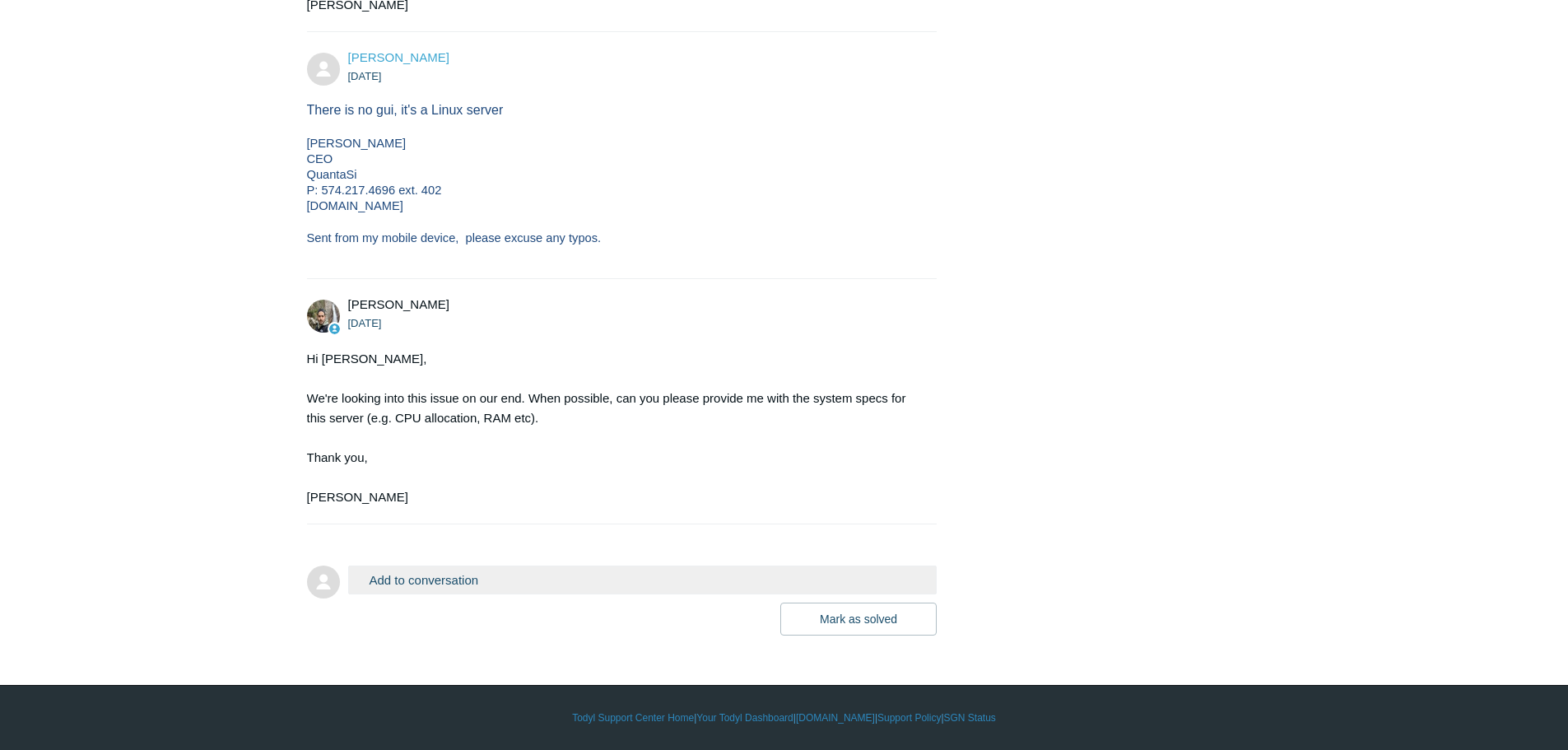
scroll to position [1621, 0]
click at [476, 575] on button "Add to conversation" at bounding box center [642, 579] width 589 height 29
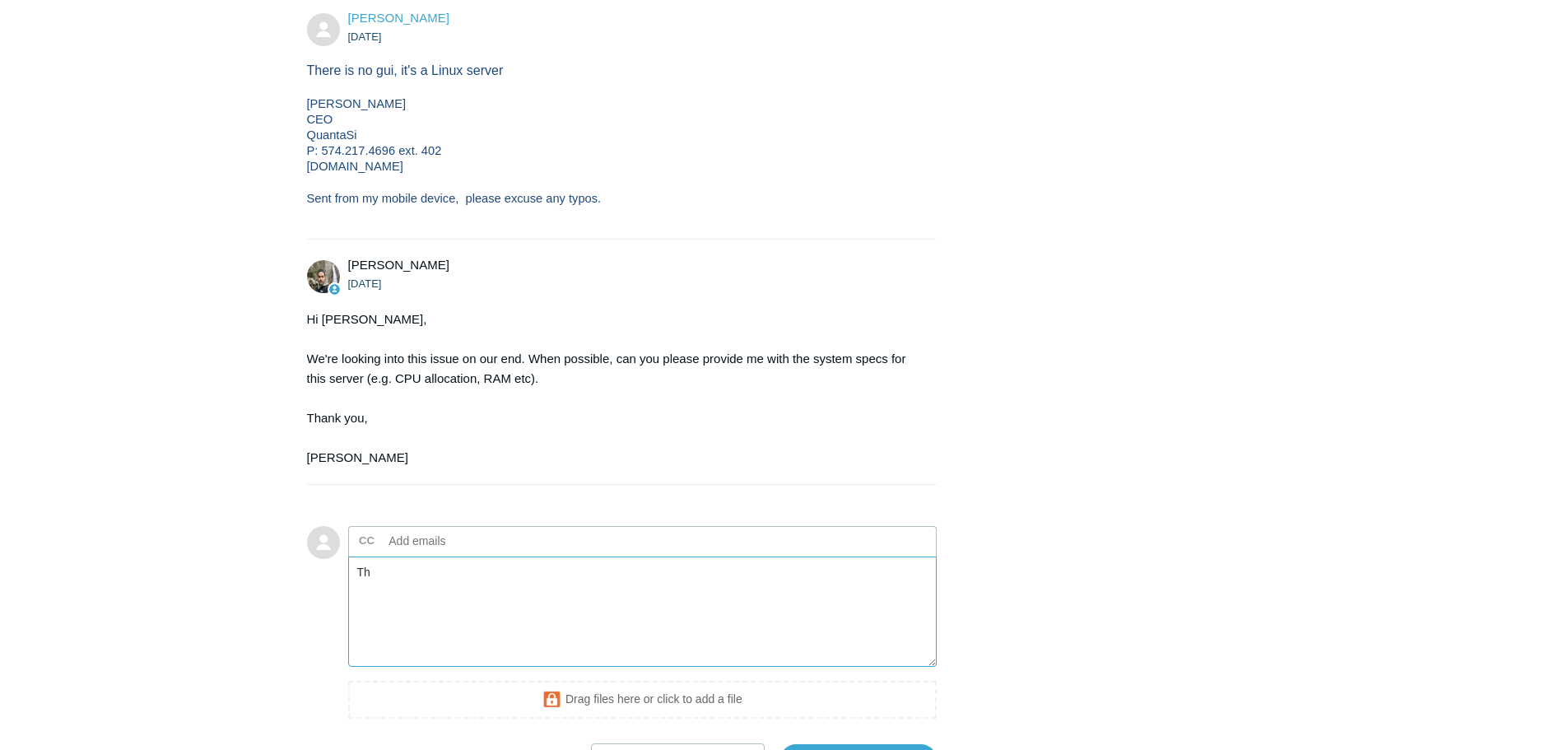
type textarea "T"
paste textarea "Add your reply"
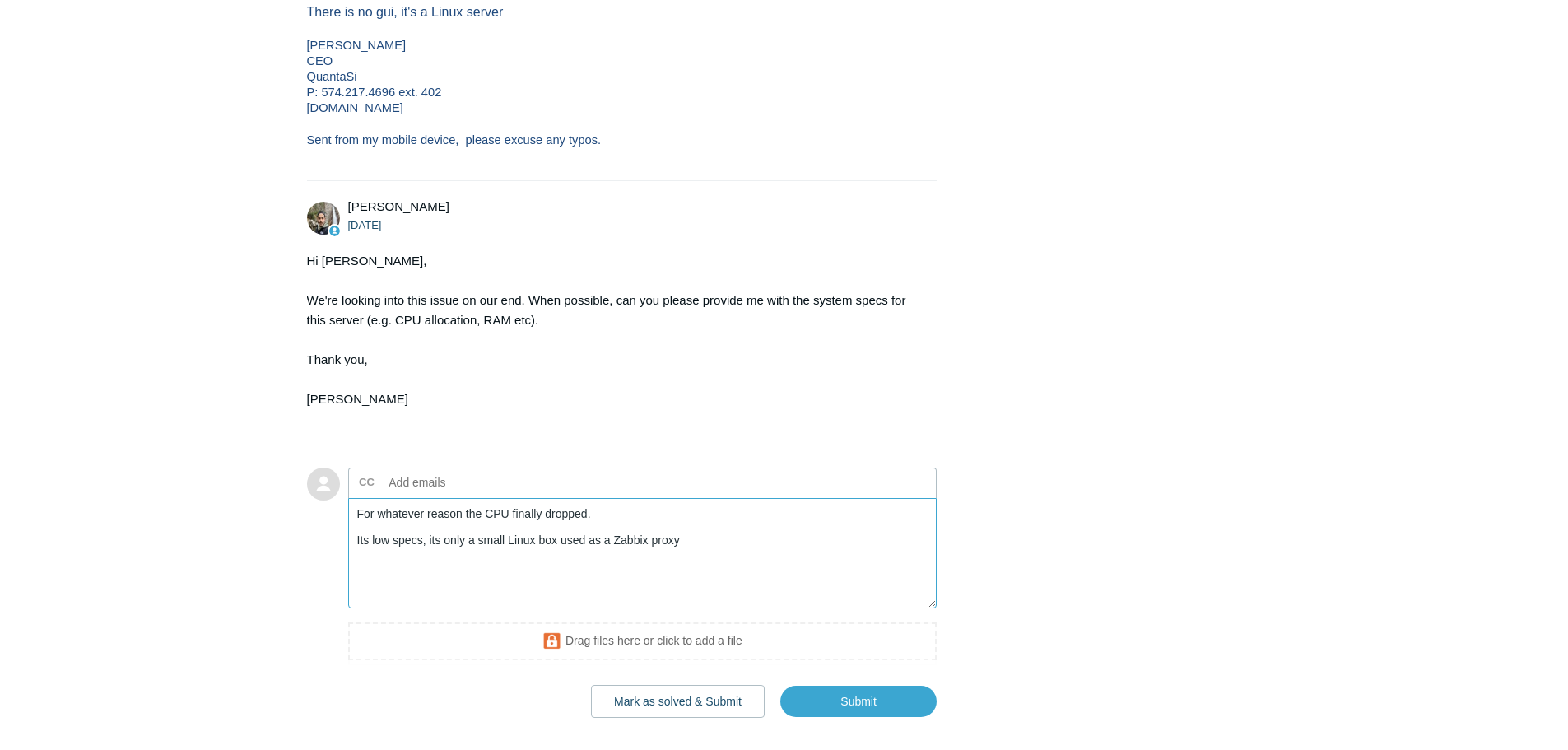
scroll to position [1785, 0]
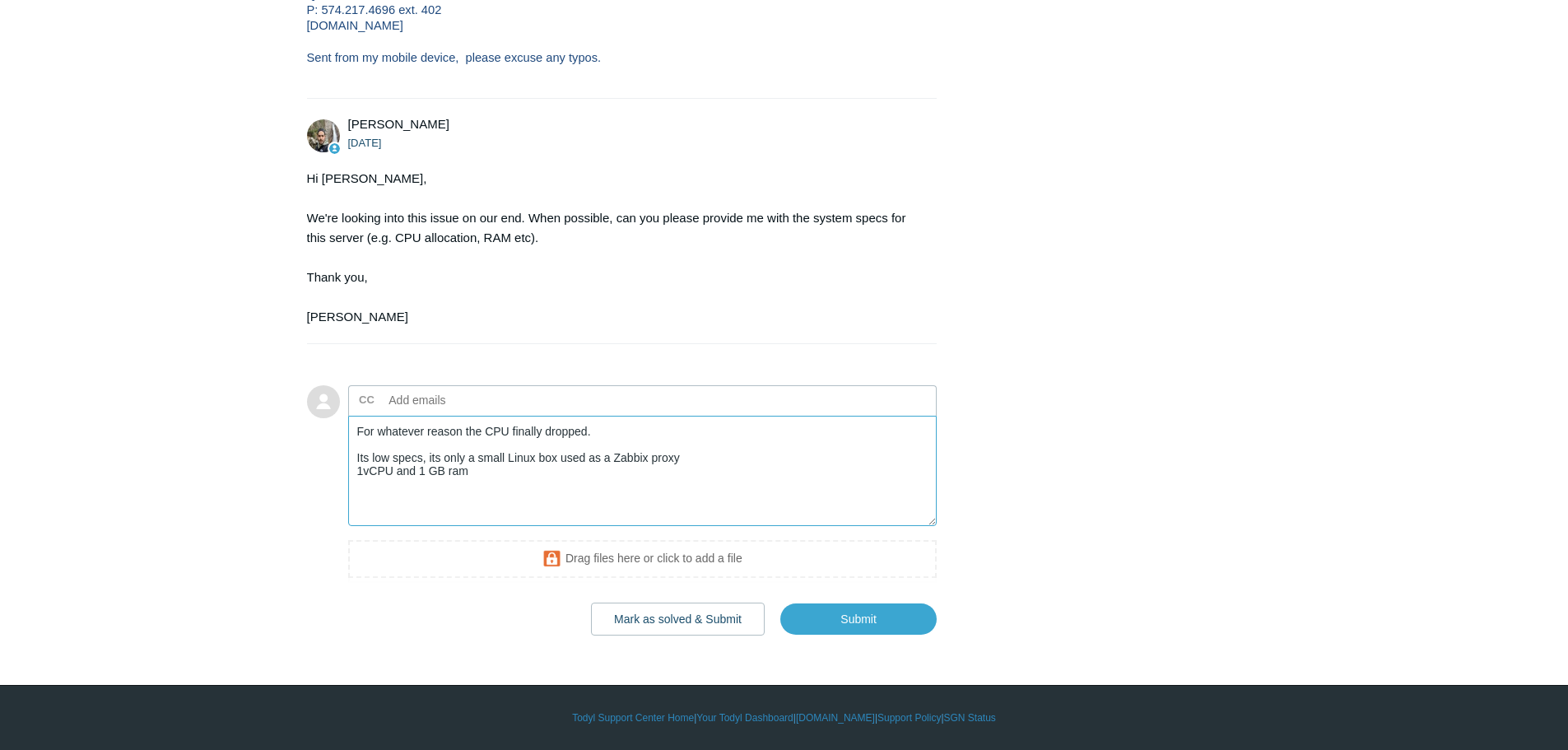
click at [494, 485] on textarea "For whatever reason the CPU finally dropped. Its low specs, its only a small Li…" at bounding box center [642, 471] width 589 height 112
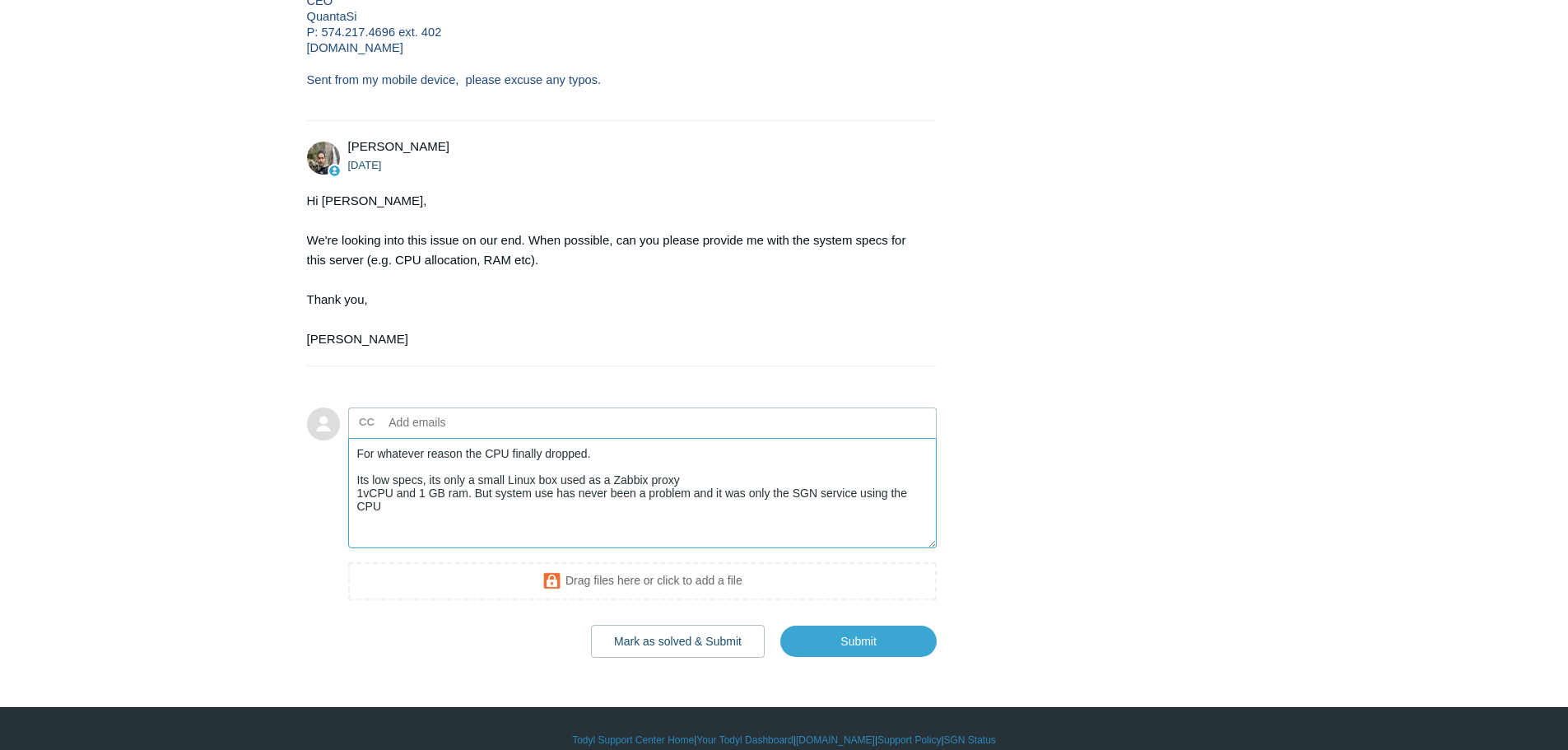
scroll to position [1703, 0]
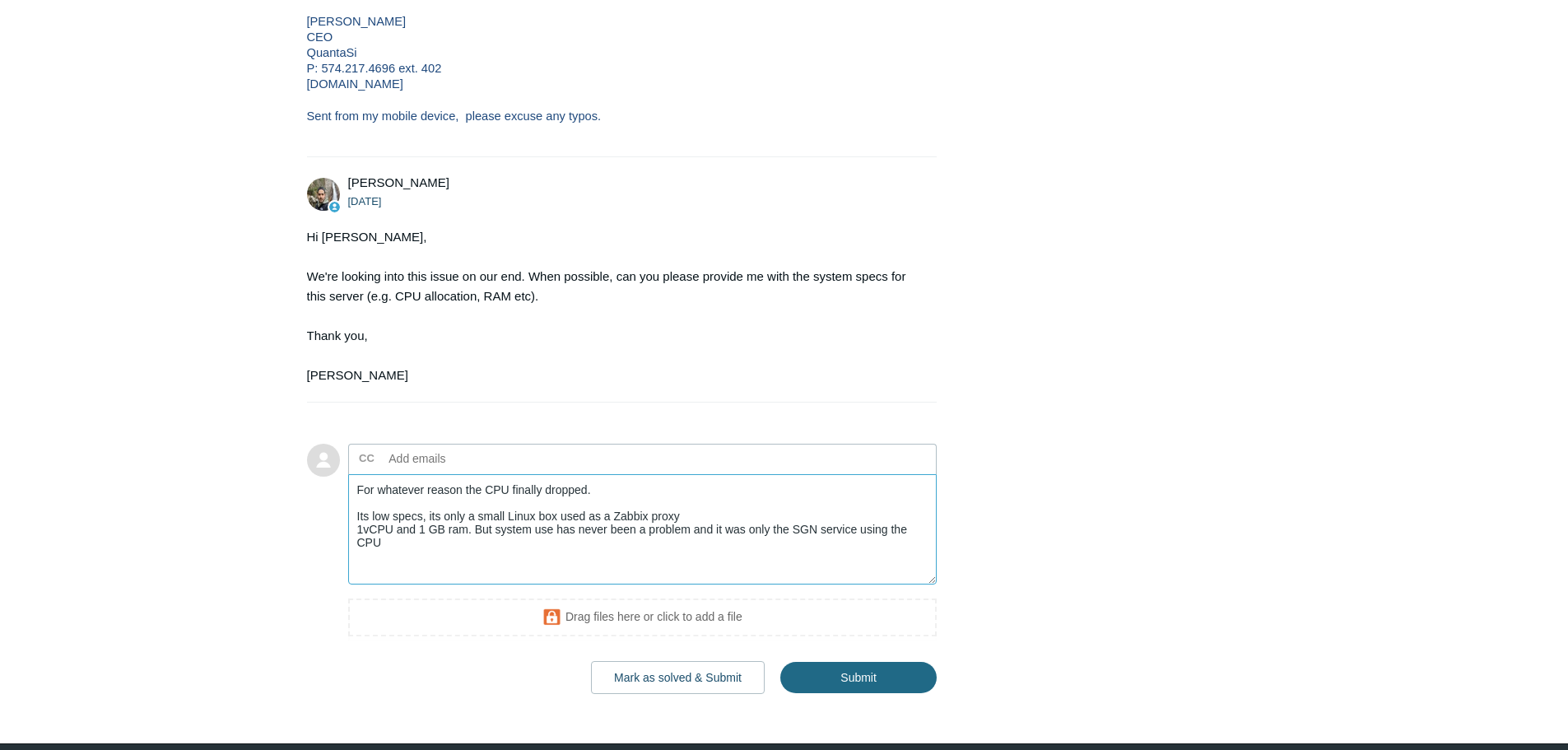
type textarea "For whatever reason the CPU finally dropped. Its low specs, its only a small Li…"
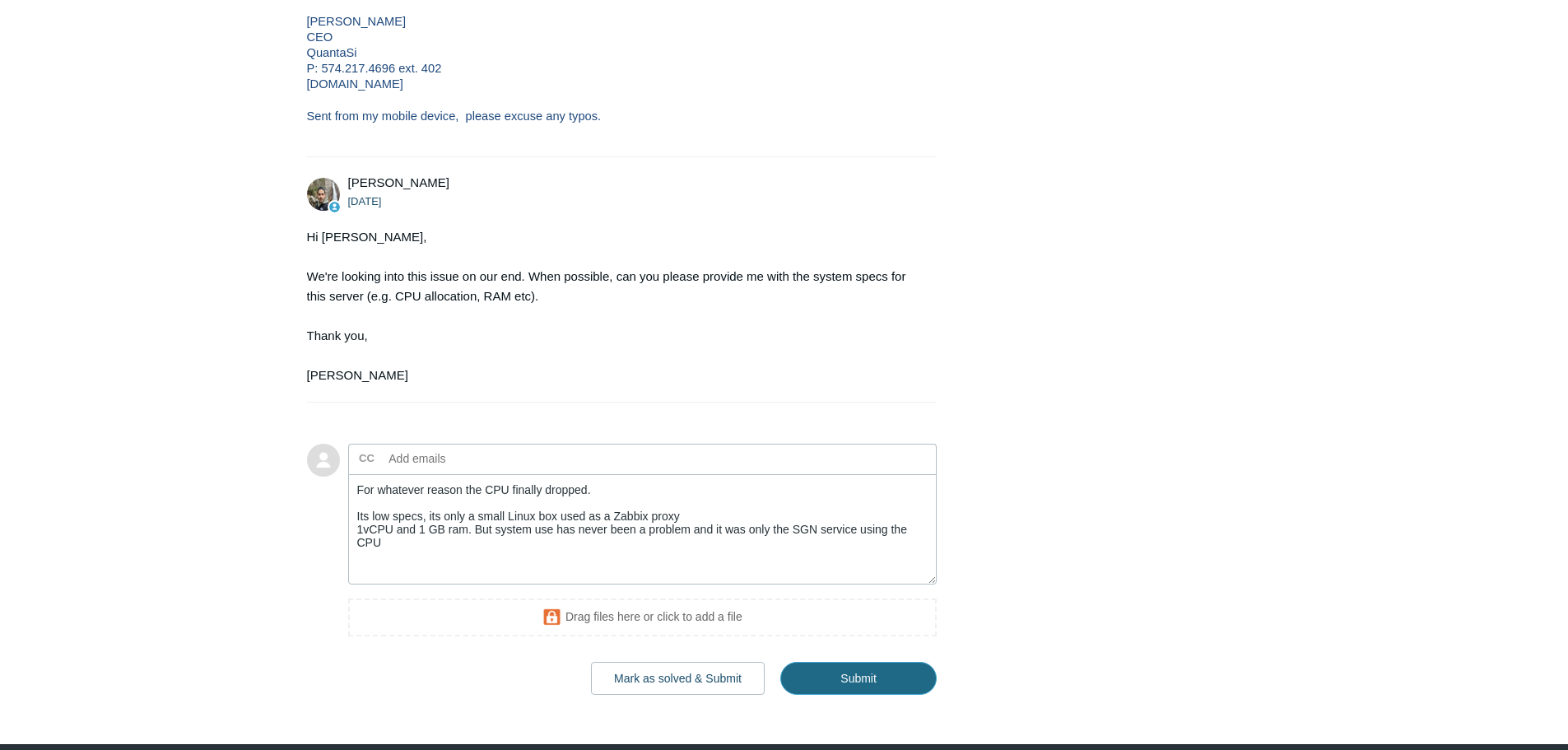
click at [863, 695] on input "Submit" at bounding box center [859, 678] width 156 height 33
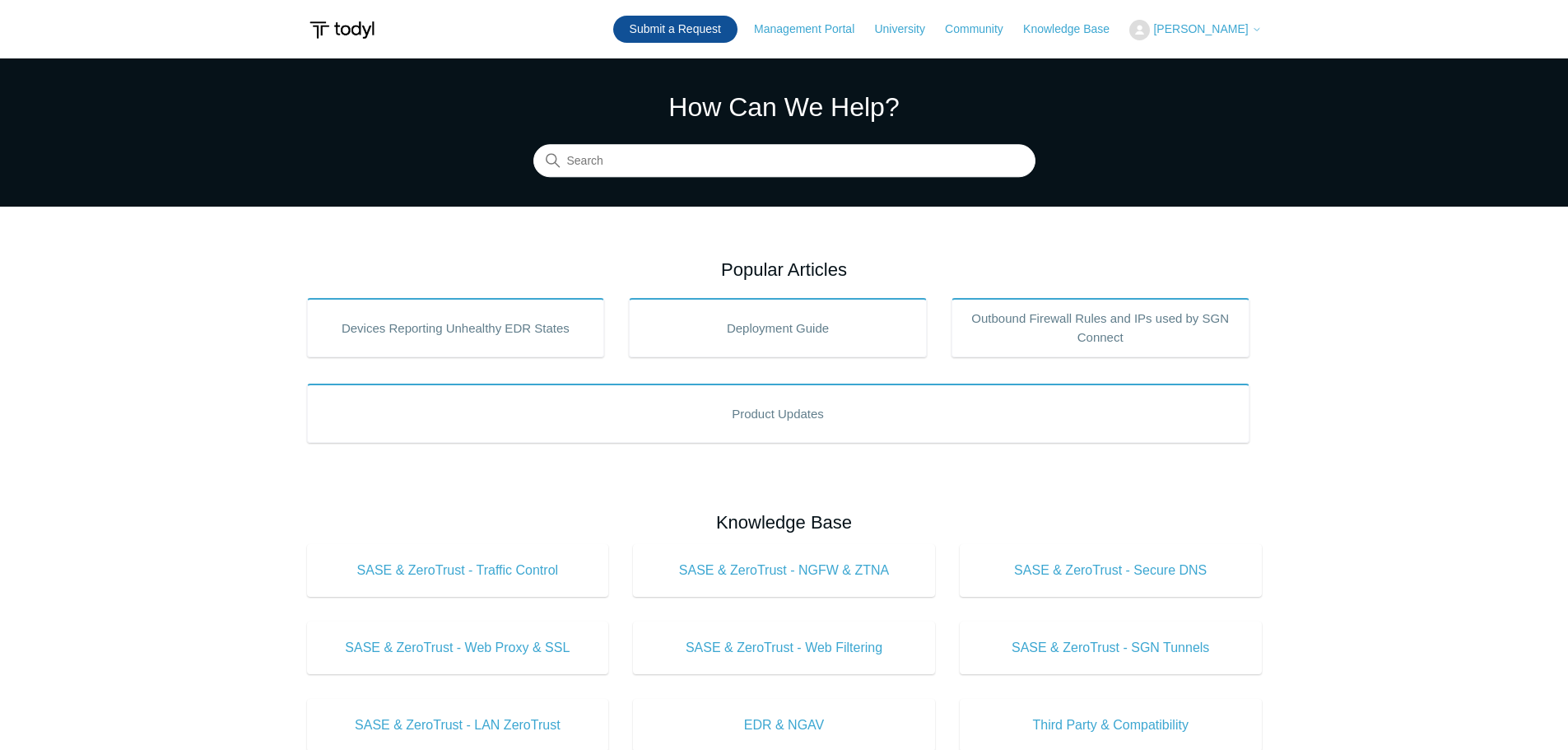
click at [714, 34] on link "Submit a Request" at bounding box center [675, 30] width 124 height 28
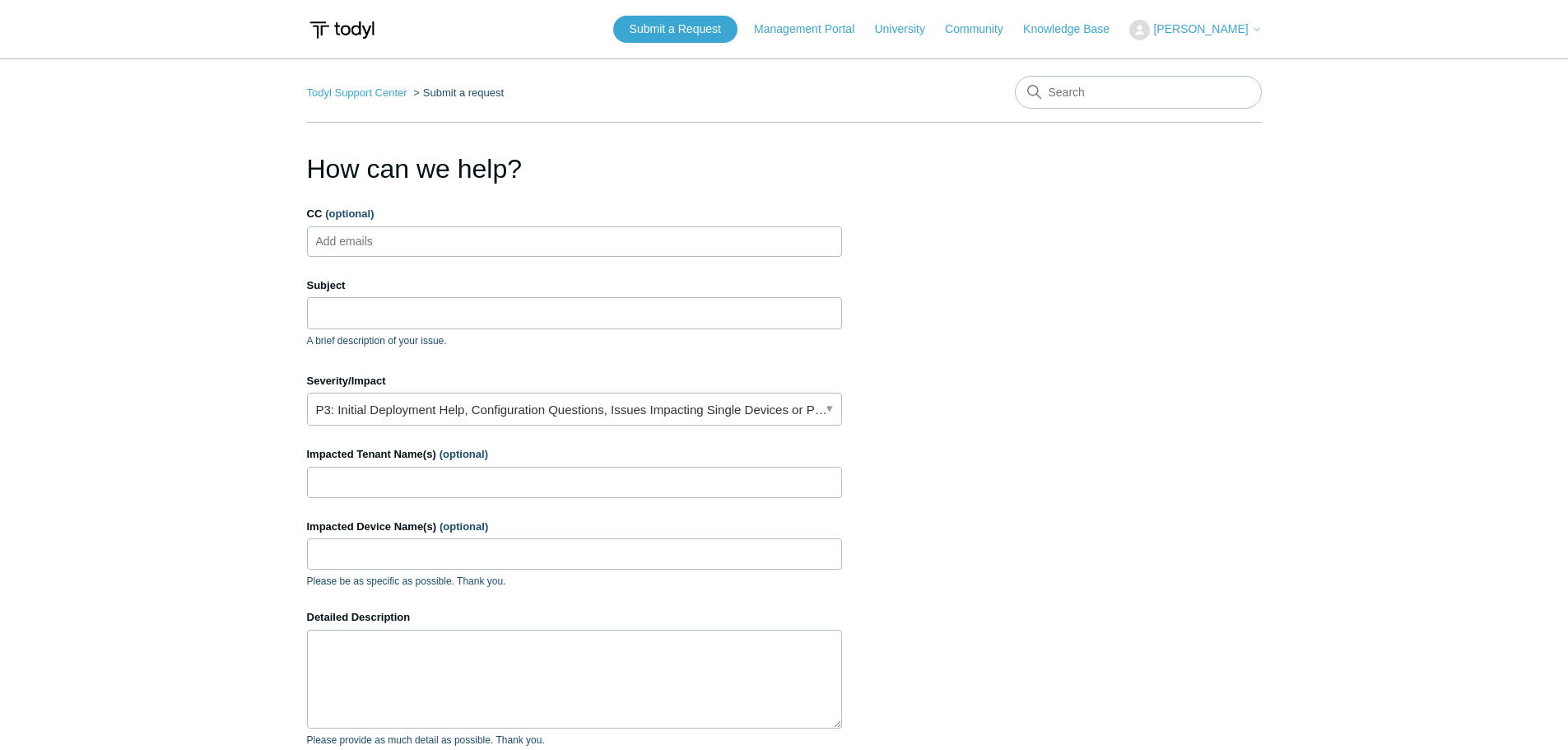
click at [395, 246] on input "CC (optional)" at bounding box center [358, 241] width 98 height 25
type input "netadmin@quantasi.com"
click at [351, 314] on input "Subject" at bounding box center [574, 313] width 535 height 32
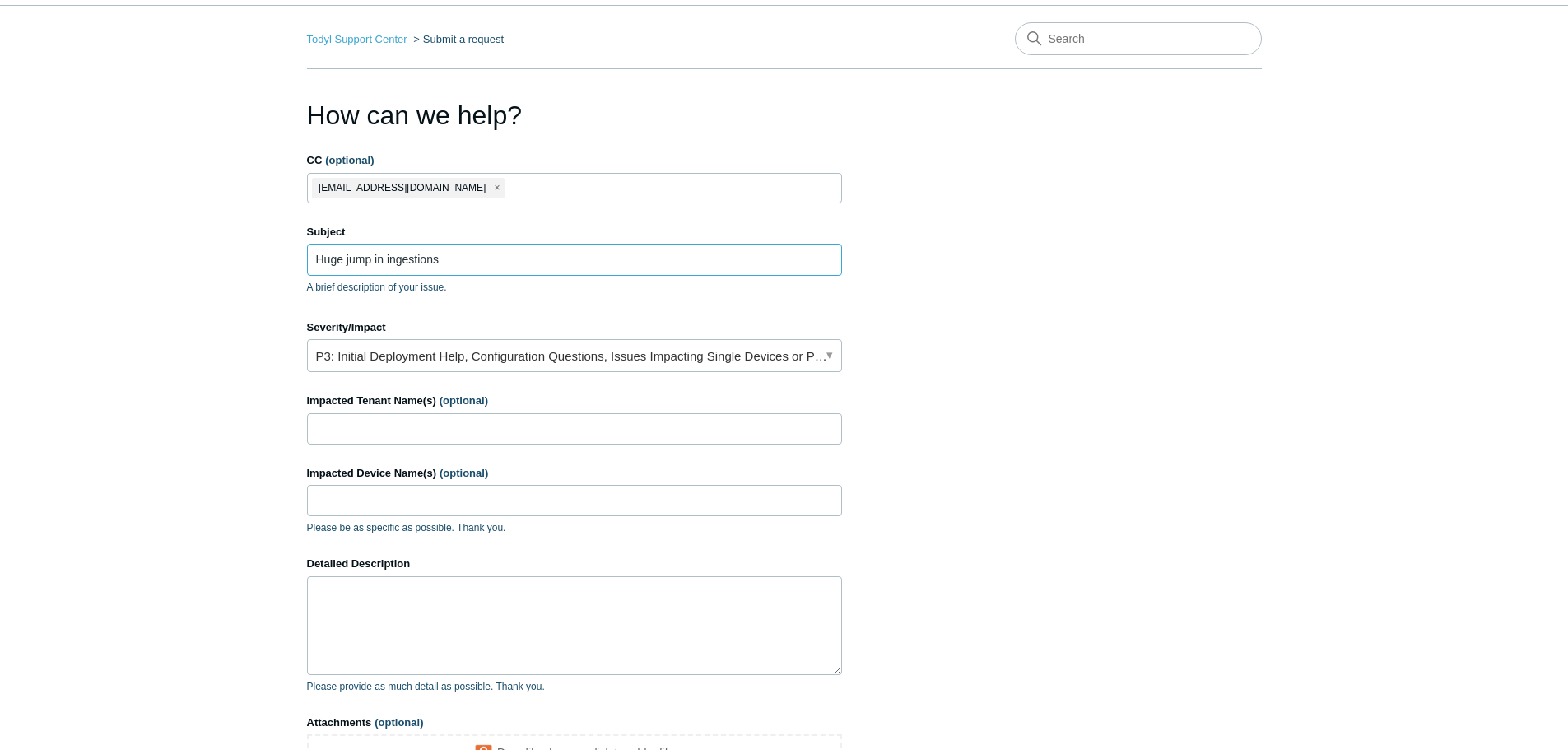
scroll to position [82, 0]
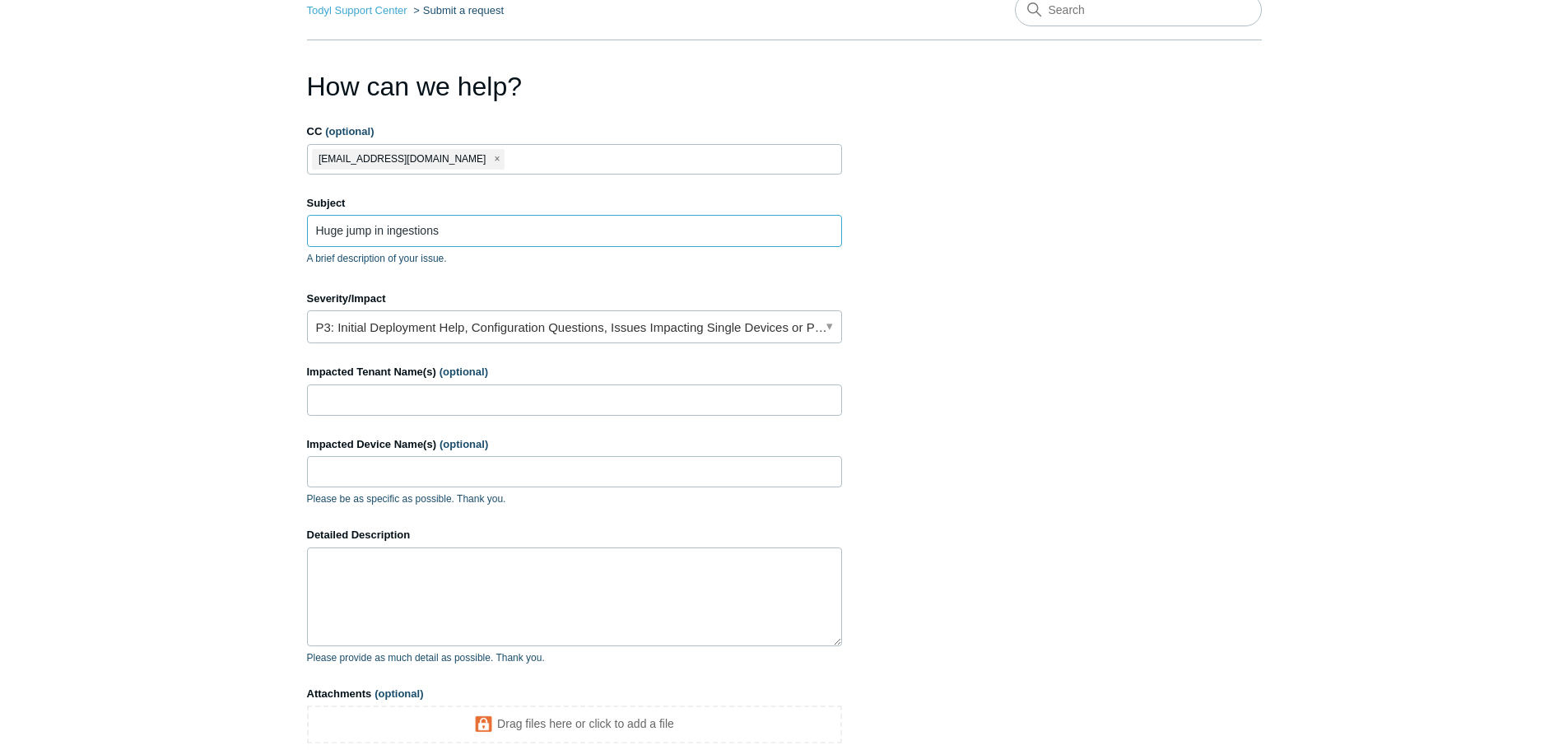
type input "Huge jump in ingestions"
click at [451, 398] on input "Impacted Tenant Name(s) (optional)" at bounding box center [574, 401] width 535 height 32
type input "QuantaSi"
click at [439, 473] on input "Impacted Device Name(s) (optional)" at bounding box center [574, 472] width 535 height 32
type input "q"
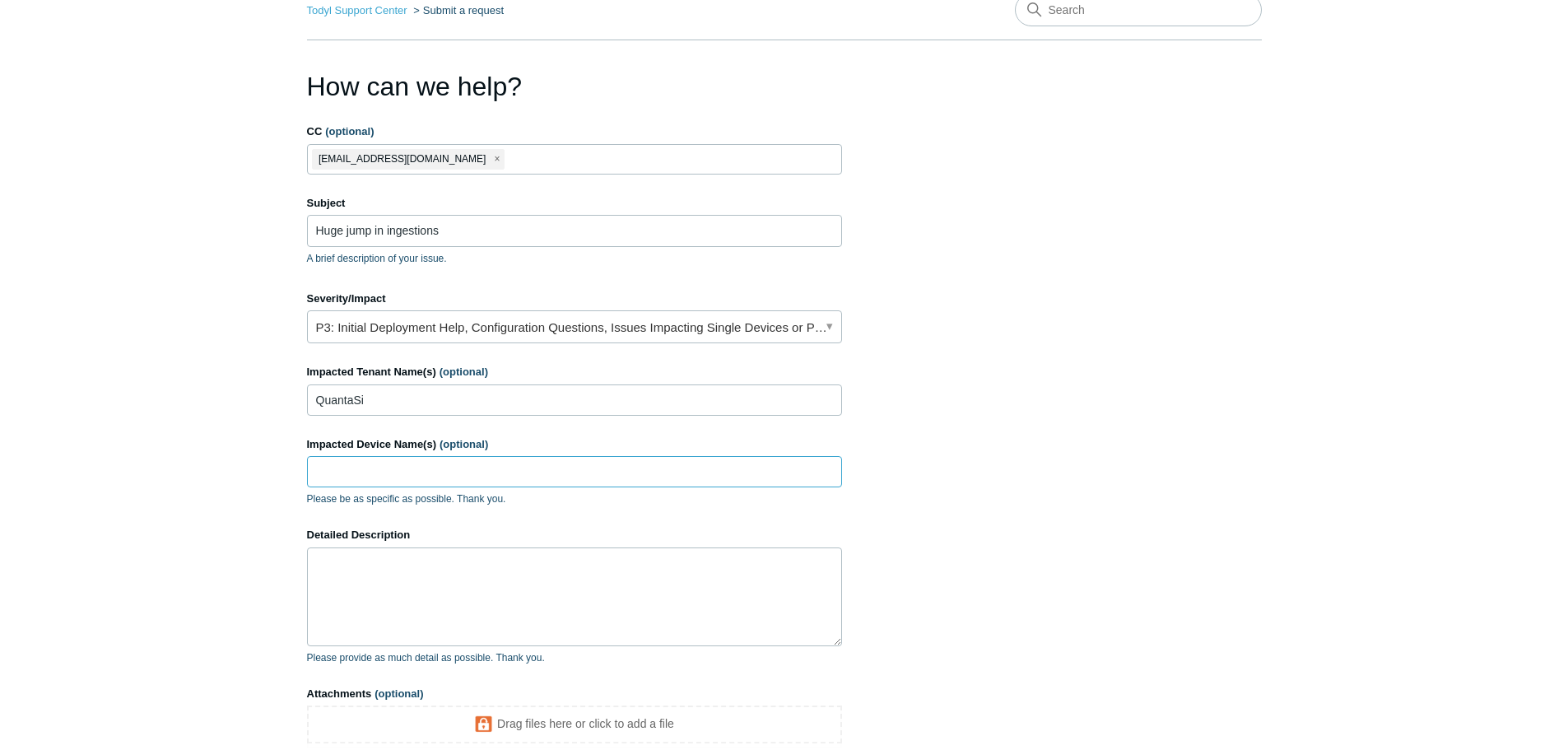
click at [389, 474] on input "Impacted Device Name(s) (optional)" at bounding box center [574, 472] width 535 height 32
paste input "qsi01-vm-zbxp01"
type input "qsi01-vm-zbxp01"
drag, startPoint x: 384, startPoint y: 578, endPoint x: 375, endPoint y: 583, distance: 10.3
click at [382, 580] on textarea "Detailed Description" at bounding box center [574, 597] width 535 height 99
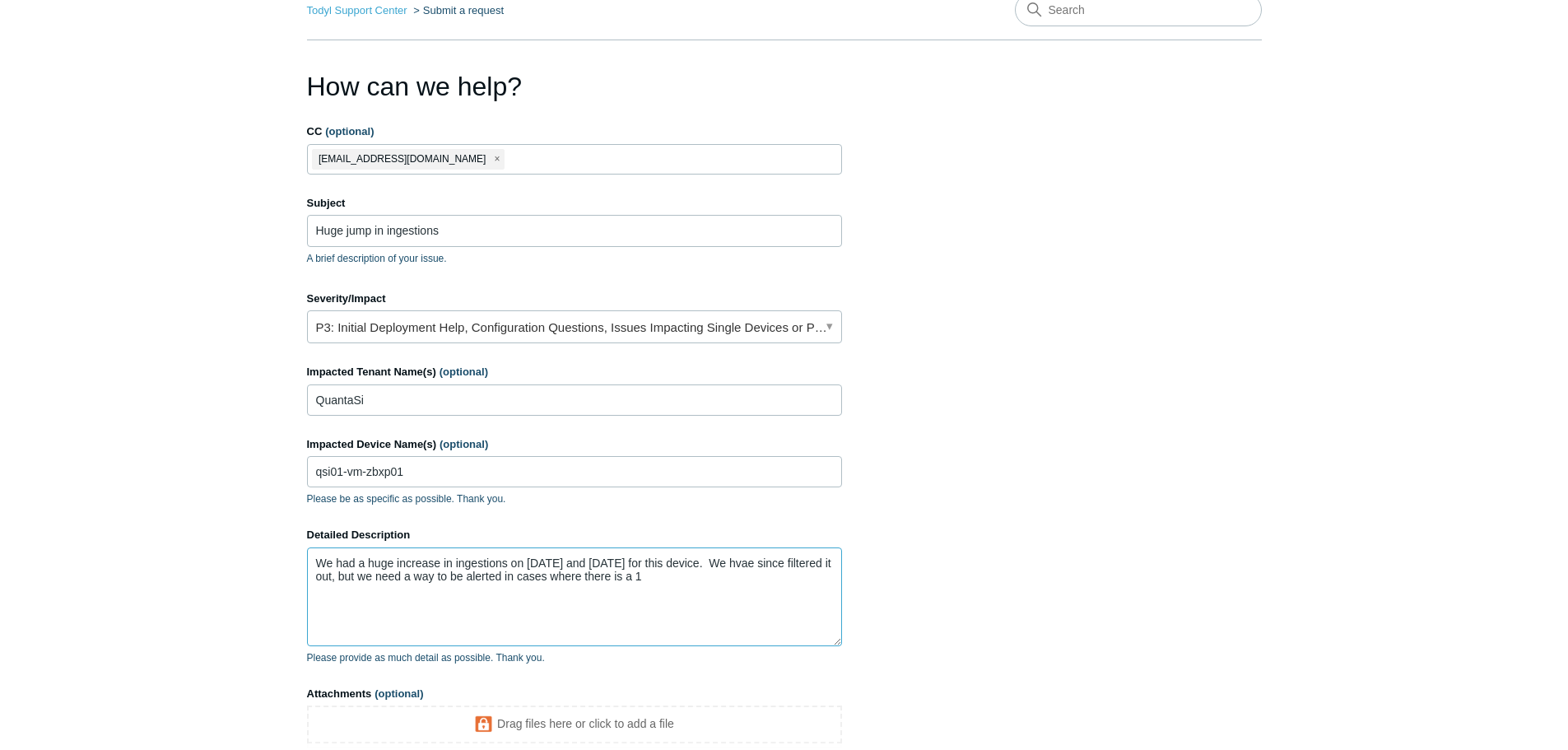
click at [654, 573] on textarea "We had a huge increase in ingestions on August 6th and 7th for this device. We …" at bounding box center [574, 597] width 535 height 99
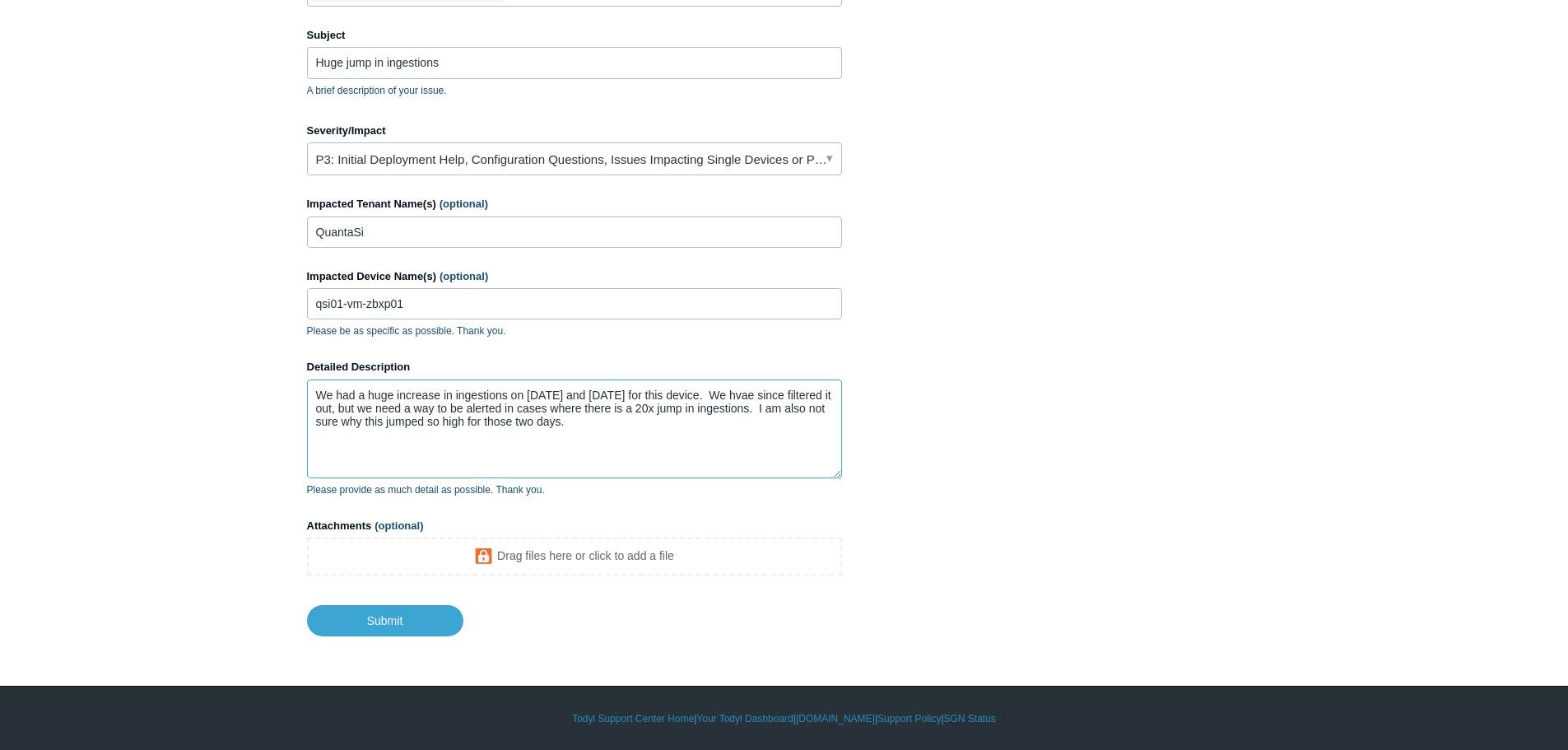
scroll to position [251, 0]
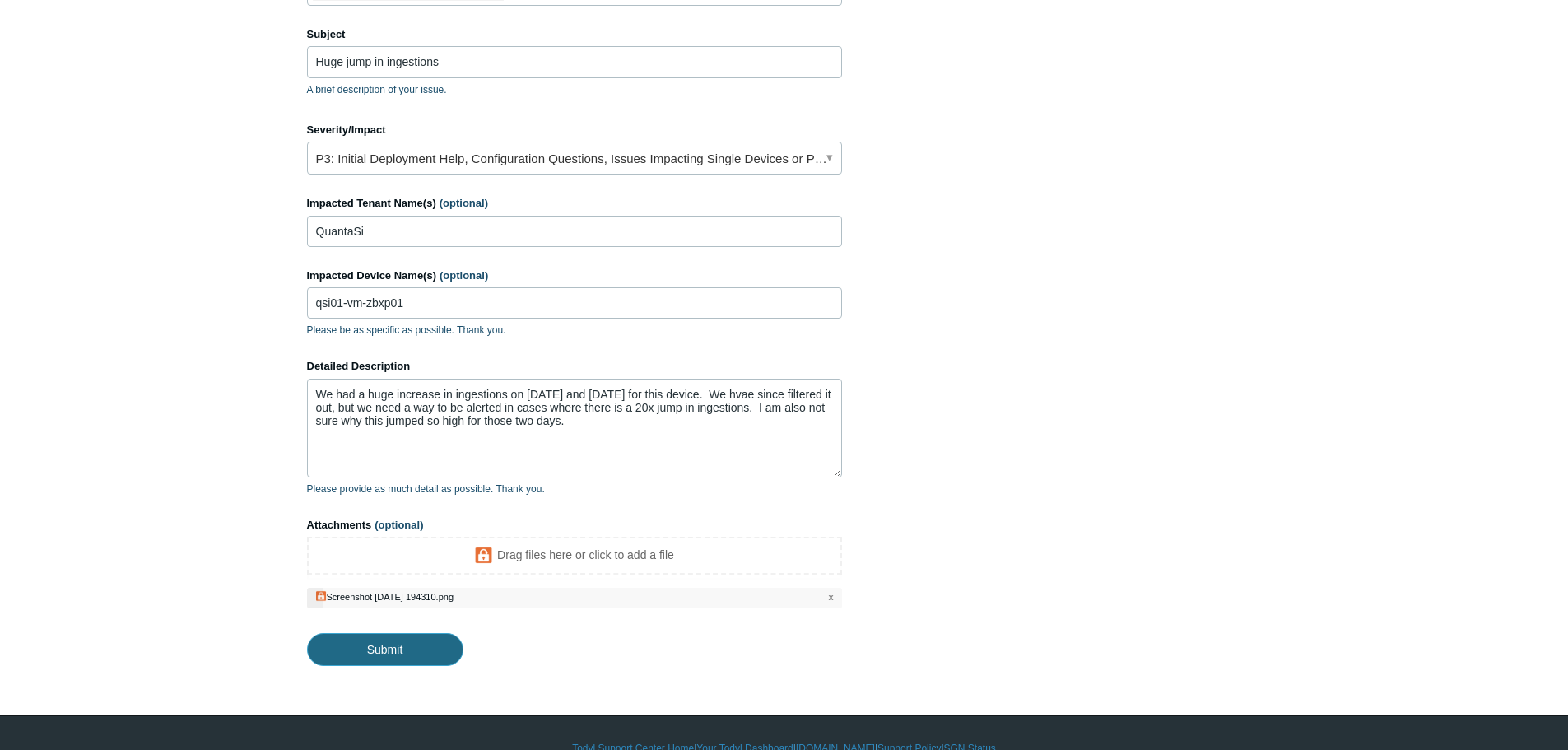
click at [407, 646] on input "Submit" at bounding box center [385, 649] width 156 height 33
click at [395, 652] on input "Submit" at bounding box center [385, 649] width 156 height 33
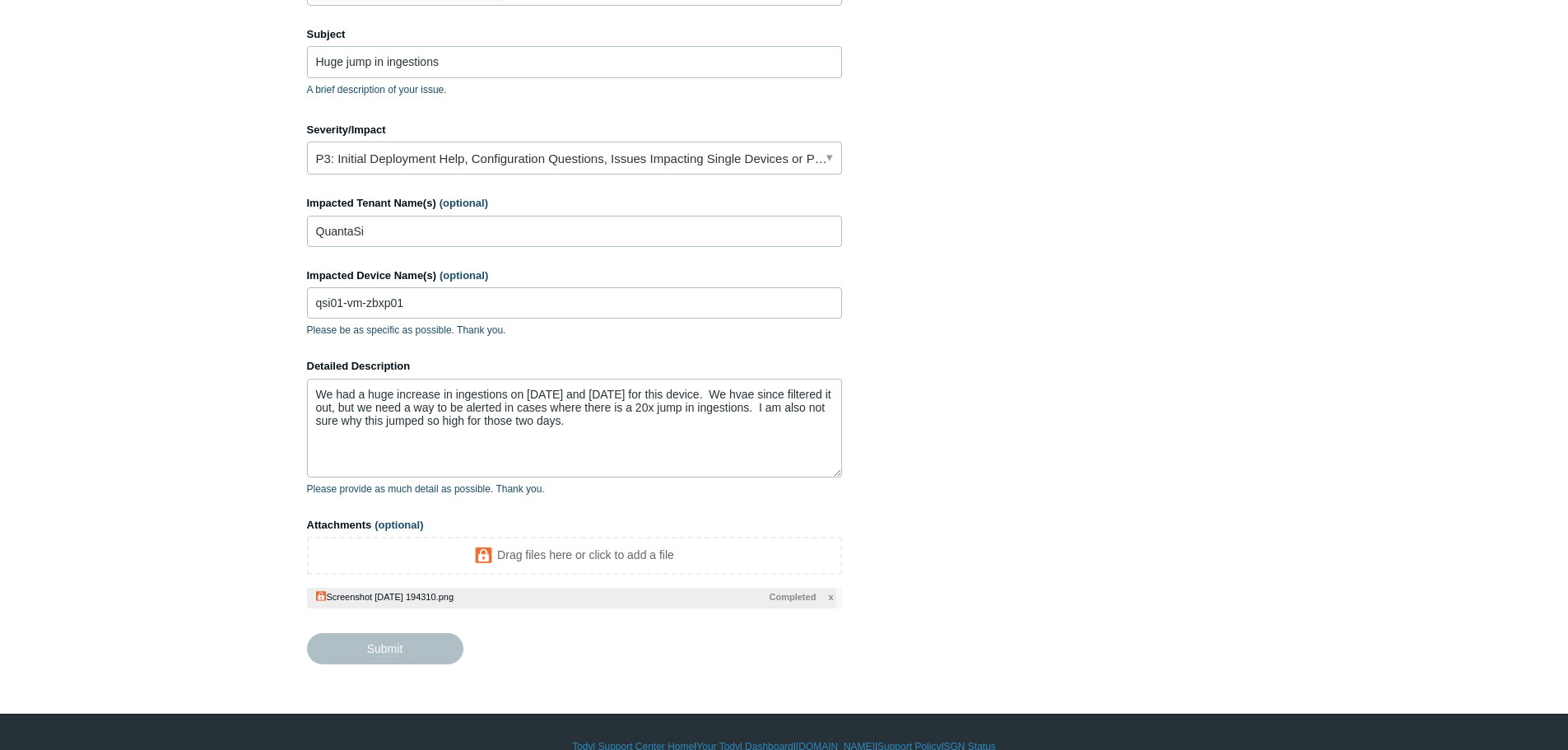
type textarea "We had a huge increase in ingestions on August 6th and 7th for this device. We …"
